Goal: Check status: Check status

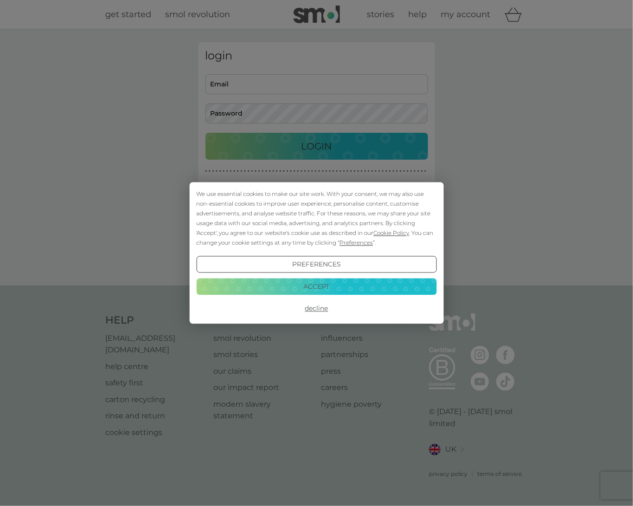
type input "[EMAIL_ADDRESS][DOMAIN_NAME]"
click at [326, 281] on button "Accept" at bounding box center [316, 286] width 240 height 17
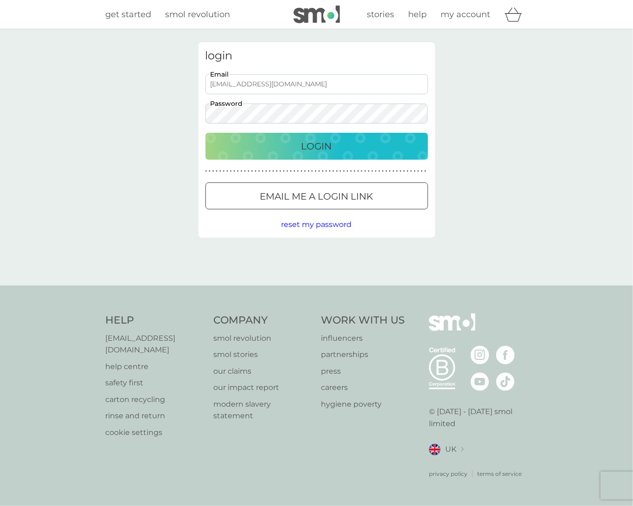
click at [317, 143] on p "Login" at bounding box center [317, 146] width 31 height 15
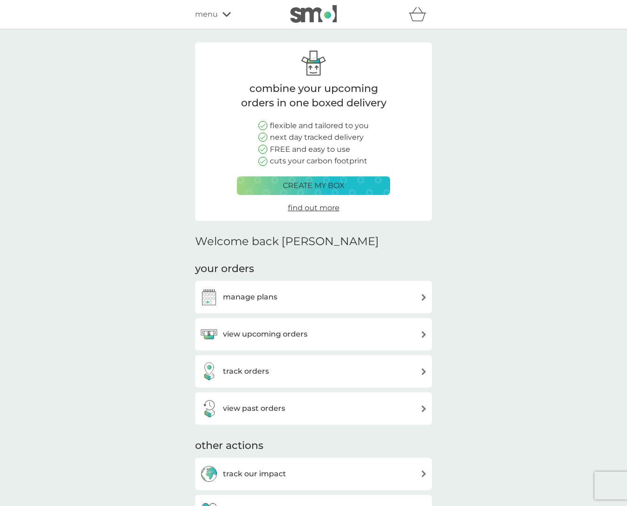
click at [279, 333] on h3 "view upcoming orders" at bounding box center [265, 334] width 84 height 12
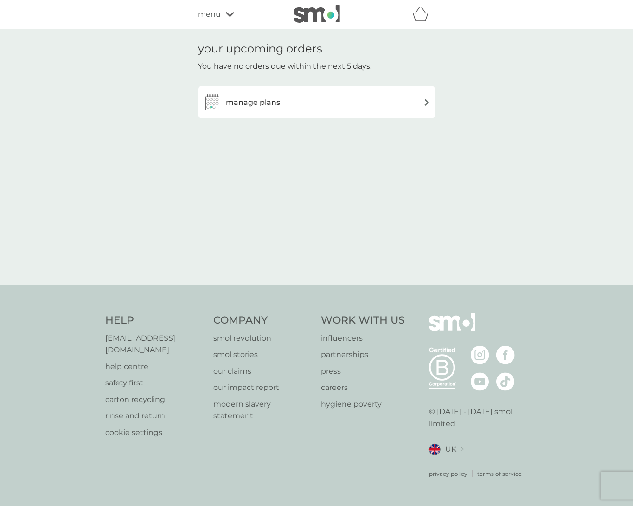
click at [424, 101] on img at bounding box center [427, 102] width 7 height 7
